Goal: Task Accomplishment & Management: Use online tool/utility

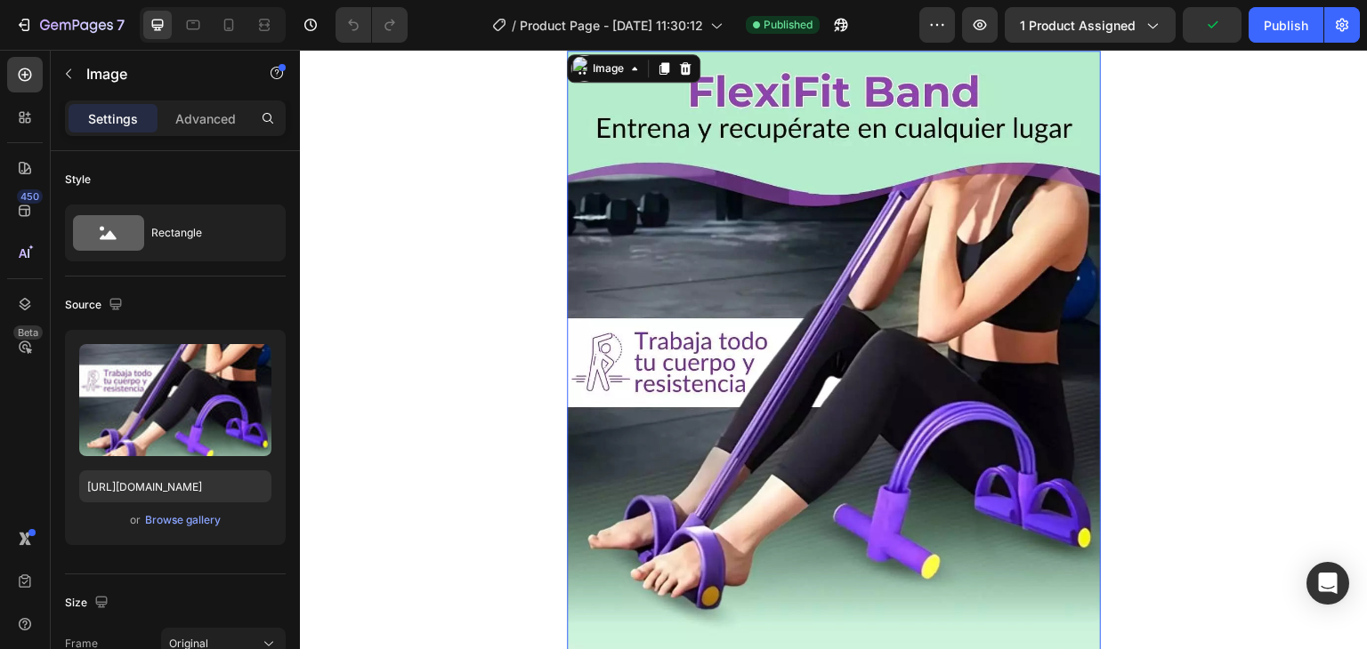
scroll to position [28, 0]
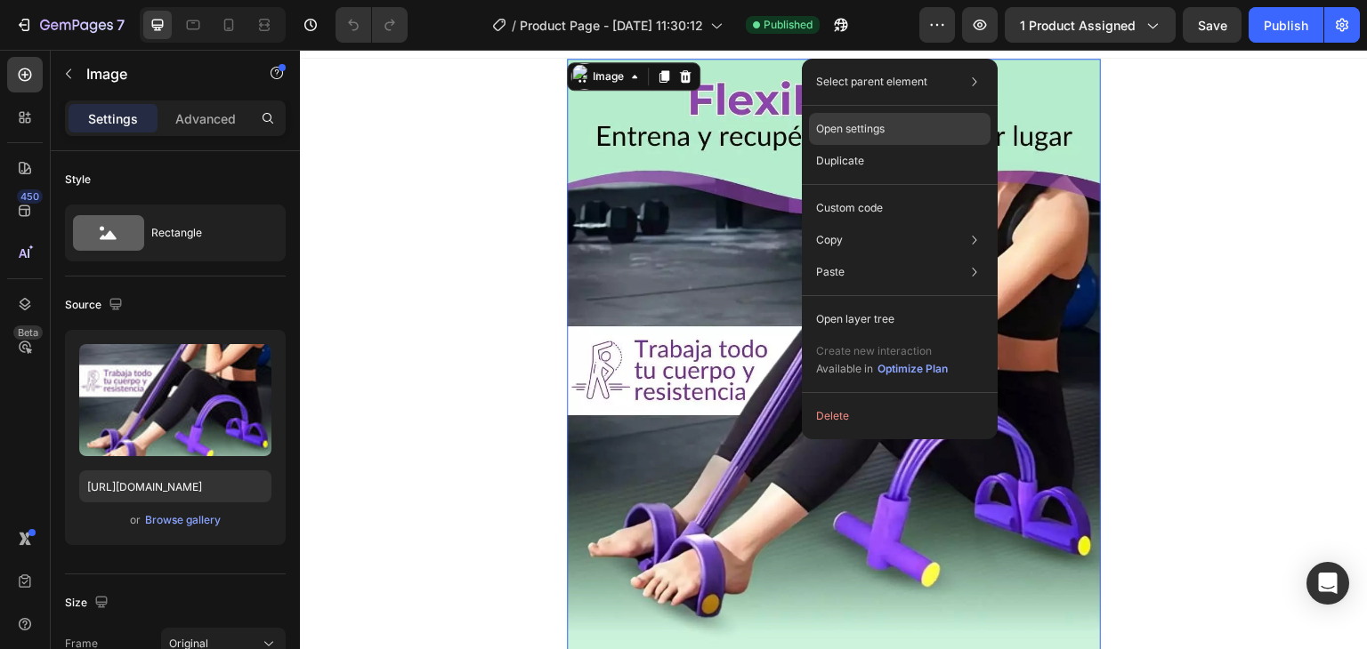
click at [860, 125] on p "Open settings" at bounding box center [850, 129] width 69 height 16
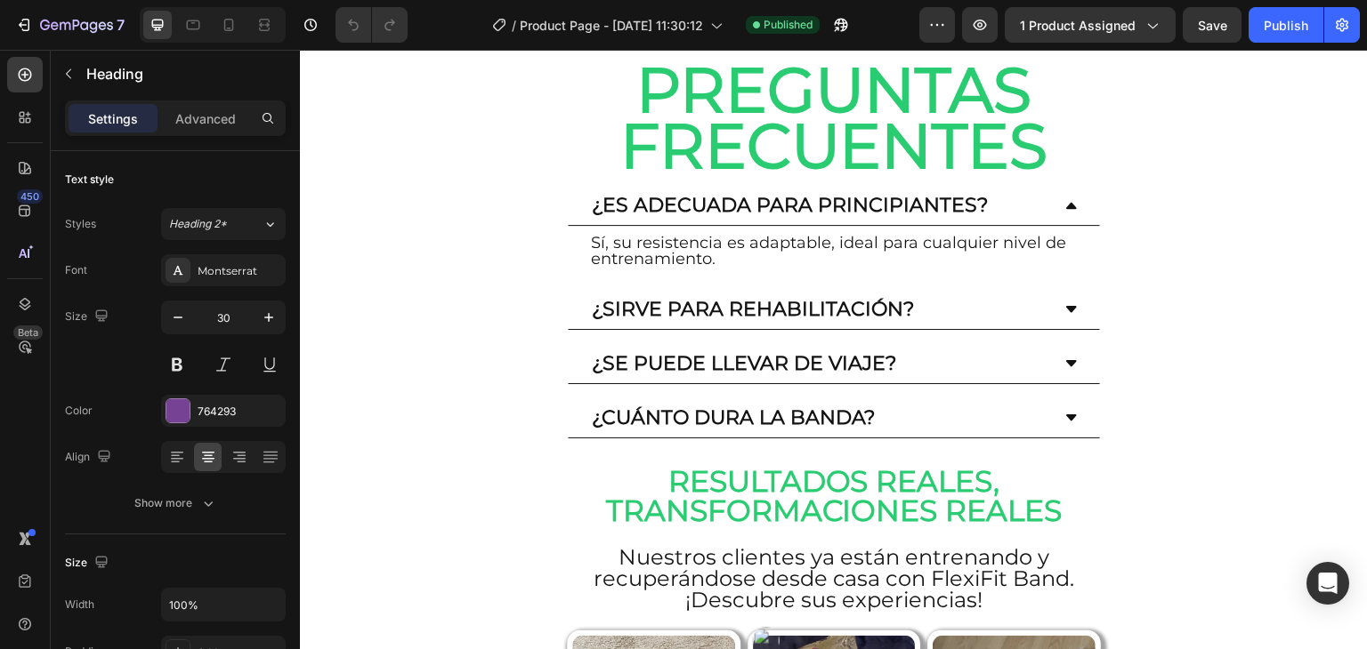
scroll to position [5220, 0]
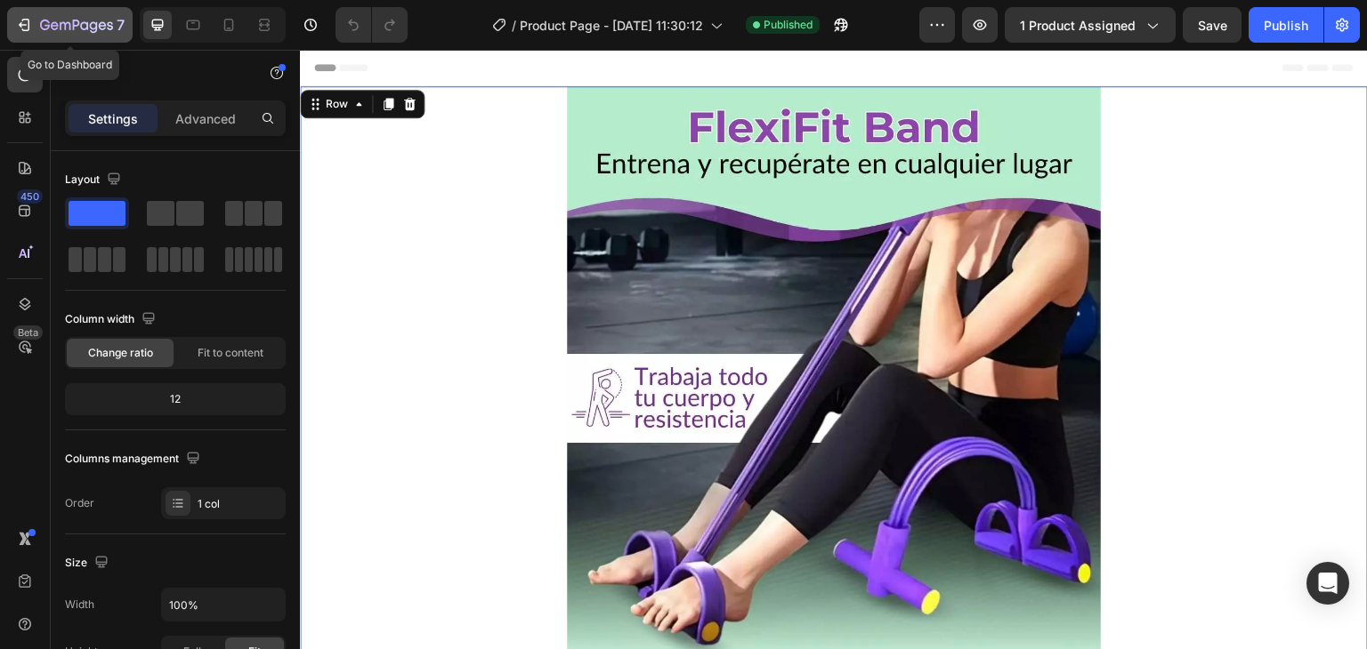
click at [21, 26] on icon "button" at bounding box center [24, 25] width 18 height 18
